Goal: Task Accomplishment & Management: Use online tool/utility

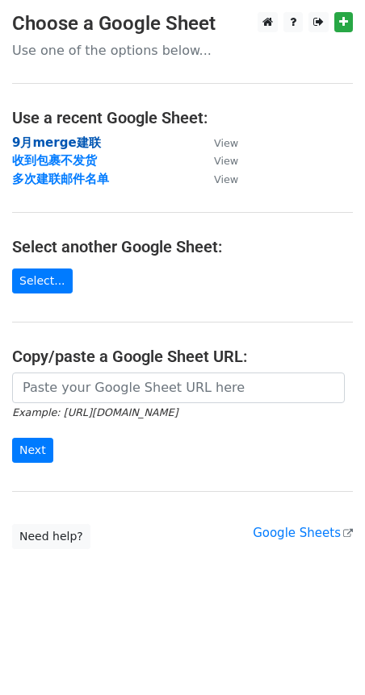
click at [62, 144] on strong "9月merge建联" at bounding box center [56, 143] width 89 height 15
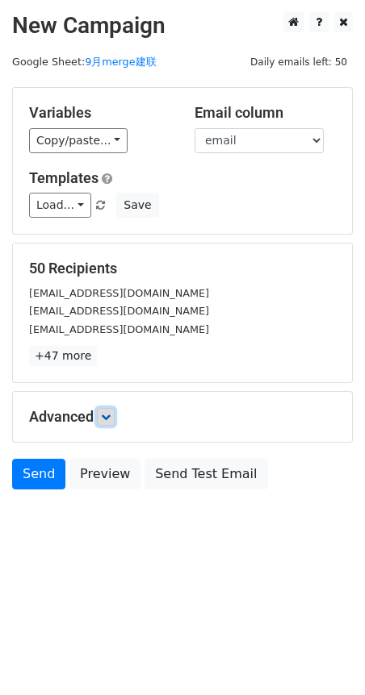
click at [107, 418] on icon at bounding box center [106, 417] width 10 height 10
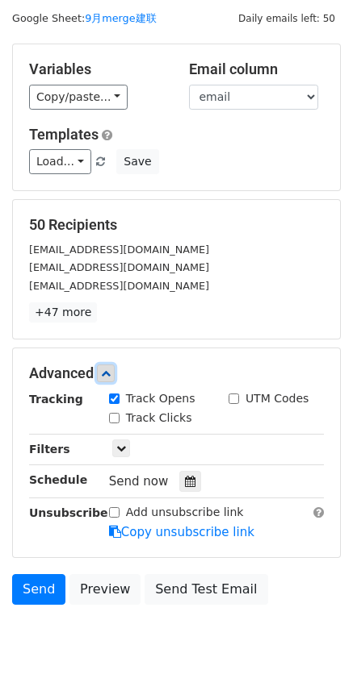
scroll to position [90, 0]
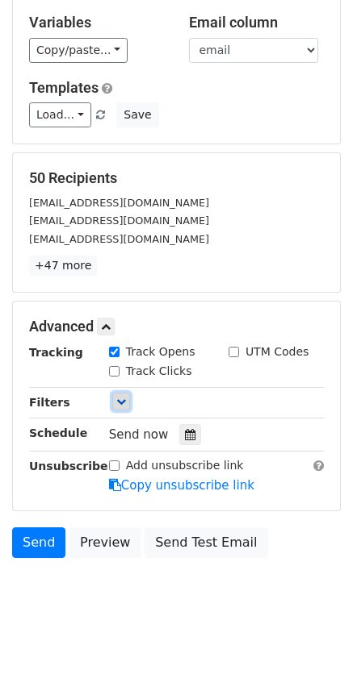
click at [119, 397] on icon at bounding box center [121, 402] width 10 height 10
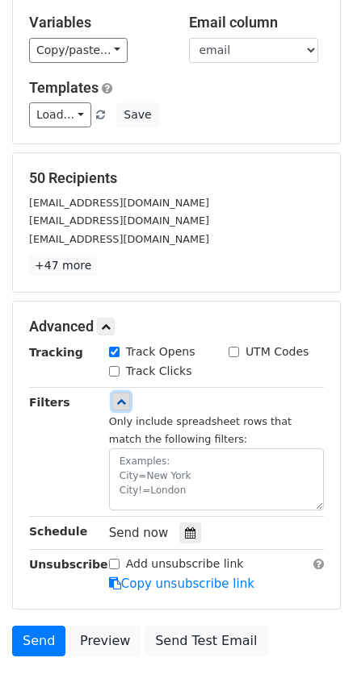
click at [119, 397] on icon at bounding box center [121, 402] width 10 height 10
